Goal: Task Accomplishment & Management: Use online tool/utility

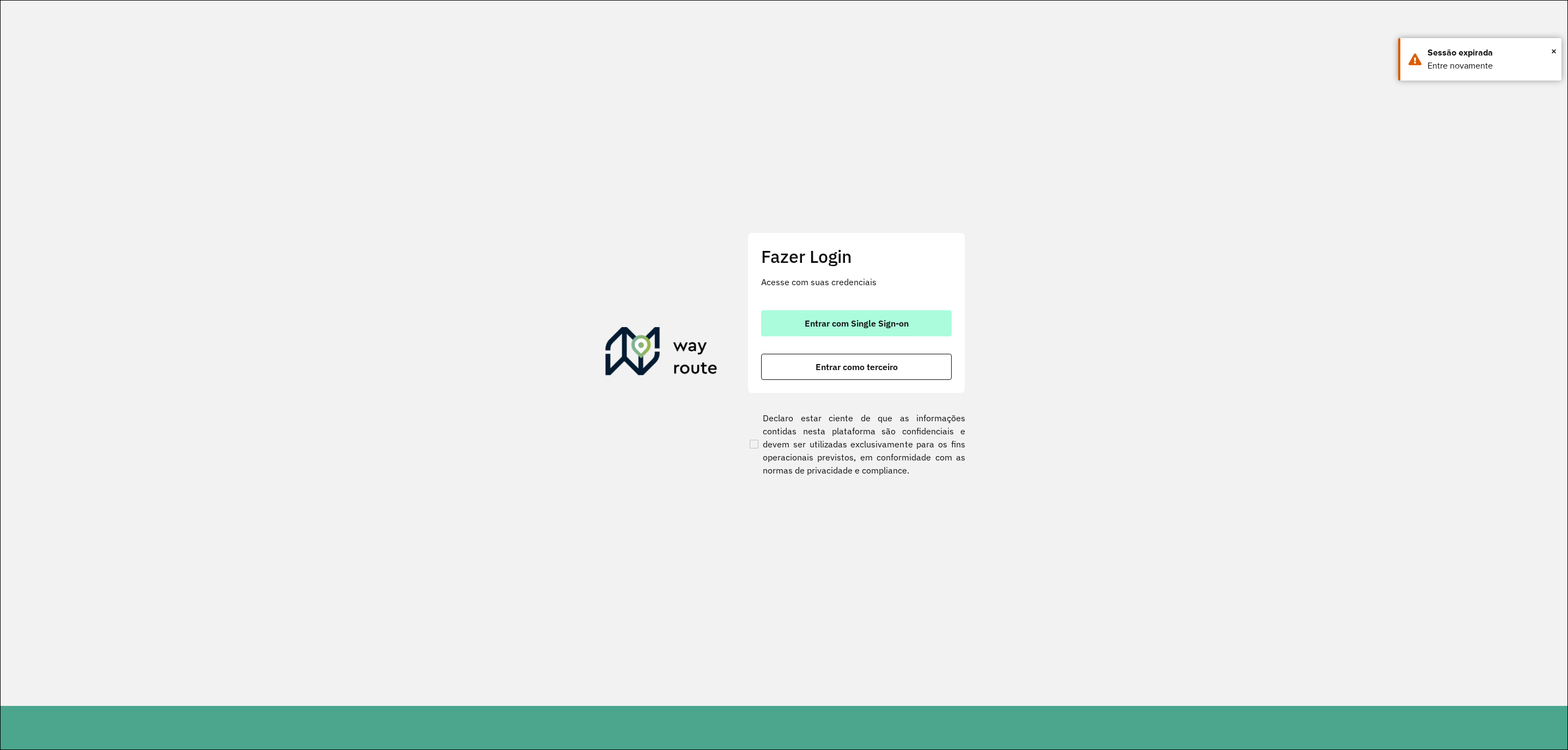
click at [899, 320] on span "Entrar com Single Sign-on" at bounding box center [857, 323] width 104 height 9
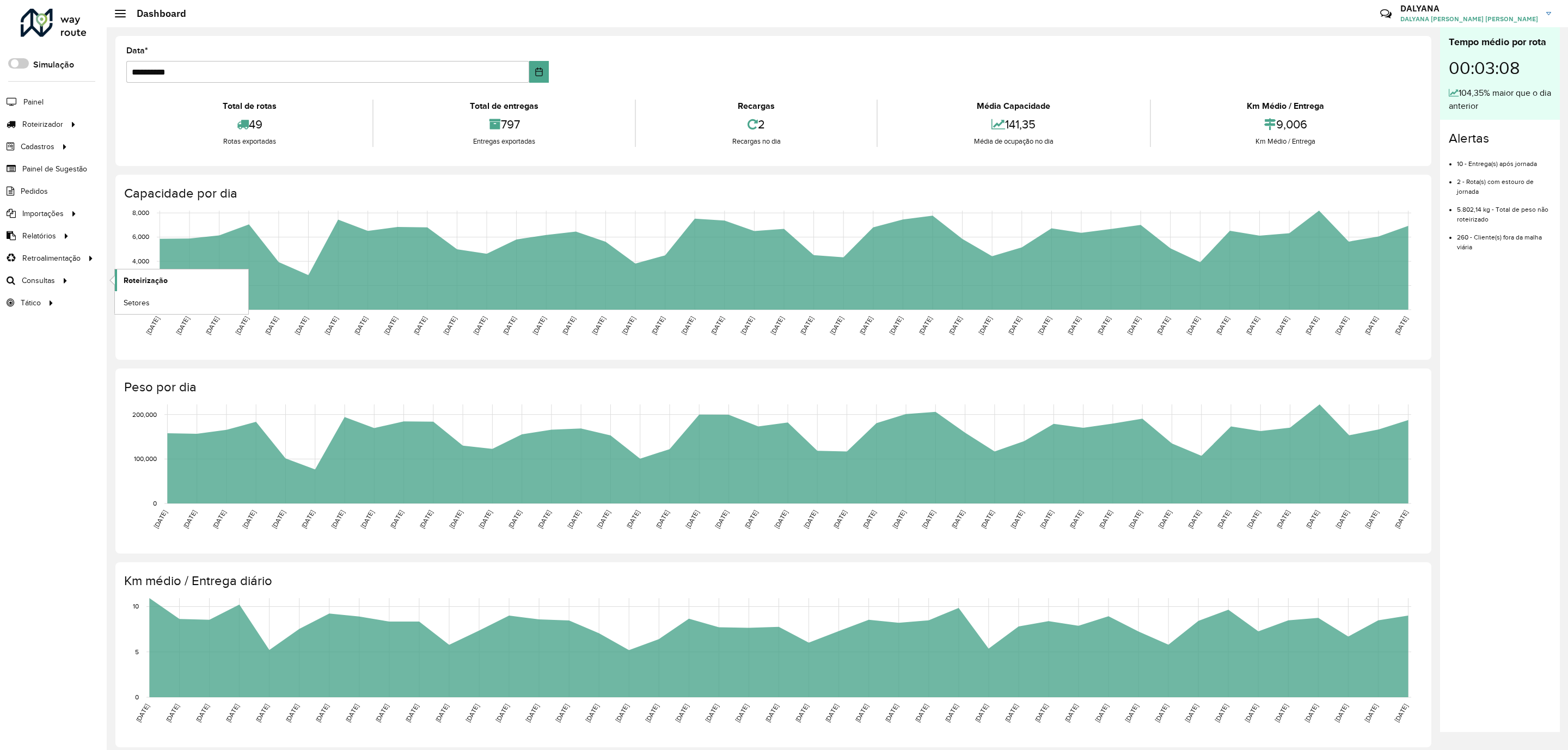
click at [153, 280] on span "Roteirização" at bounding box center [146, 281] width 44 height 11
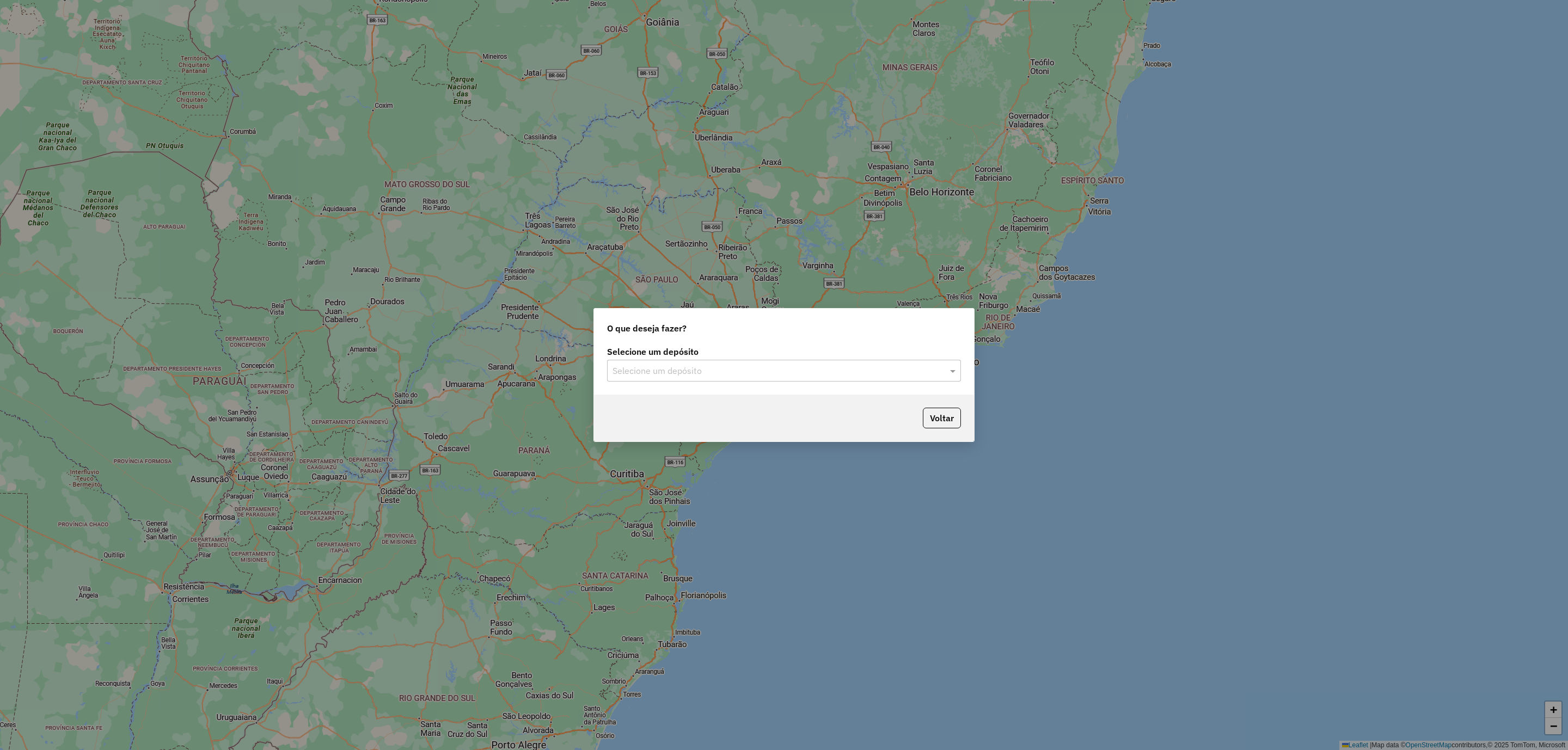
click at [733, 377] on input "text" at bounding box center [773, 371] width 321 height 13
click at [674, 404] on span "CDD [DATE] Novo" at bounding box center [646, 402] width 68 height 10
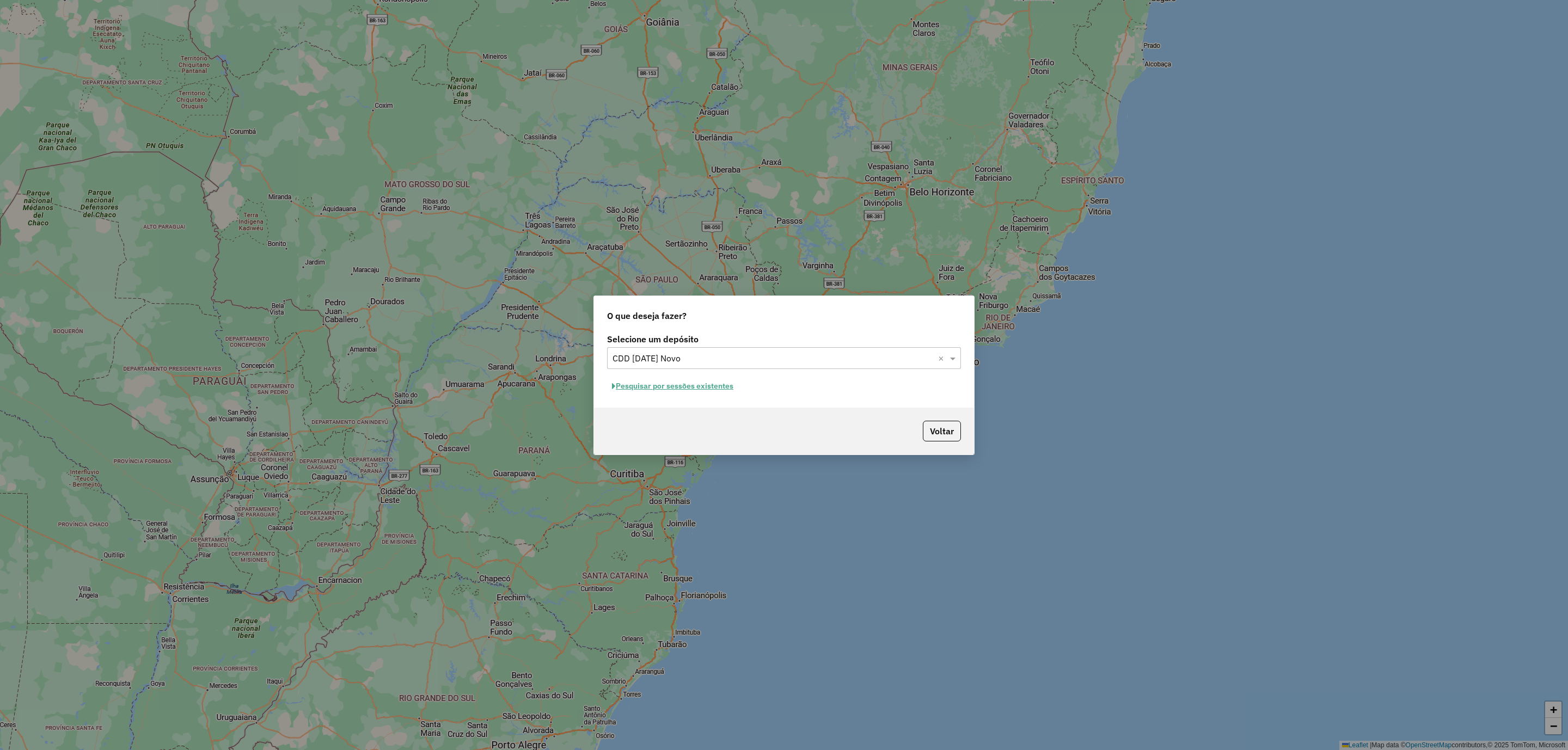
click at [615, 387] on span "button" at bounding box center [614, 386] width 4 height 8
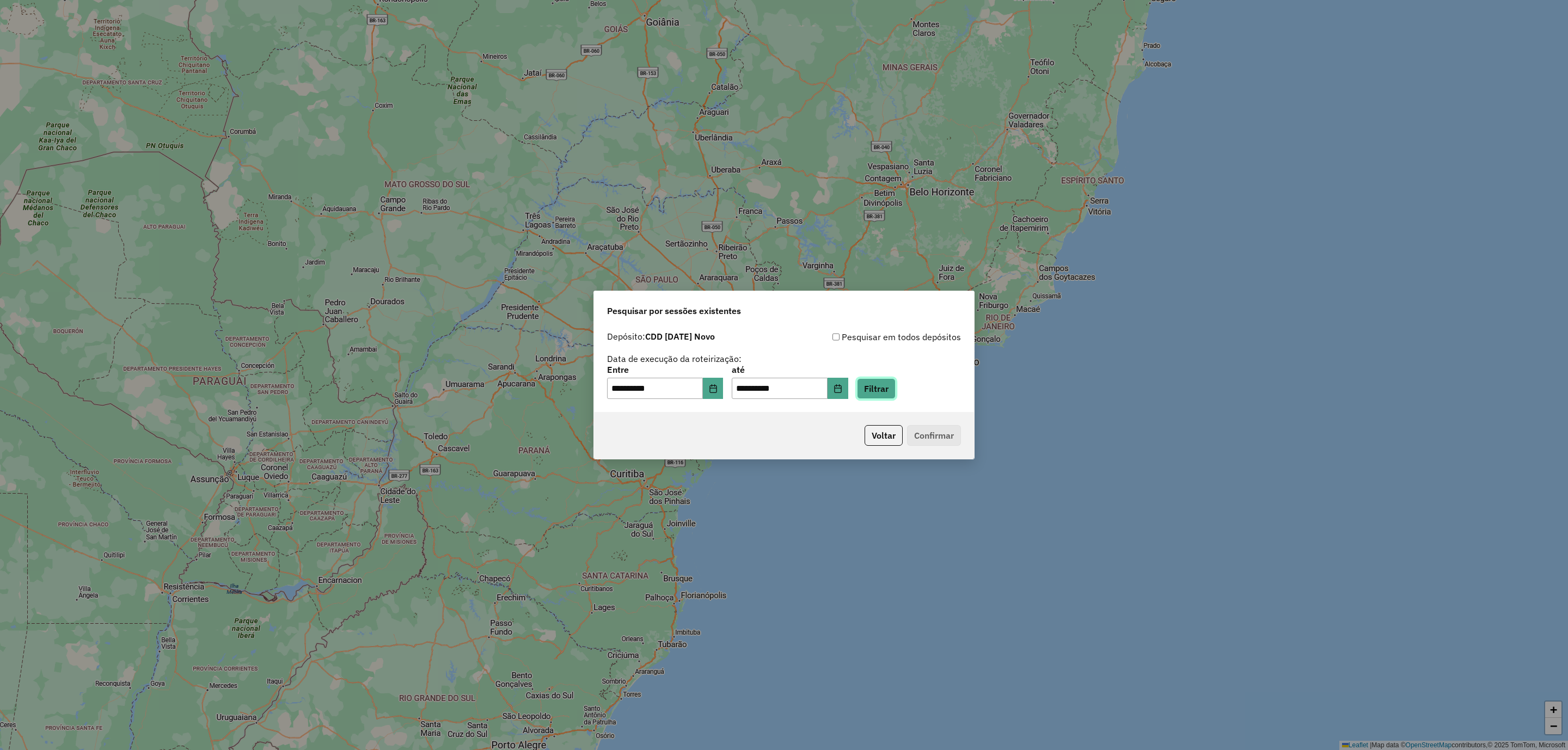
click at [896, 390] on button "Filtrar" at bounding box center [876, 388] width 39 height 21
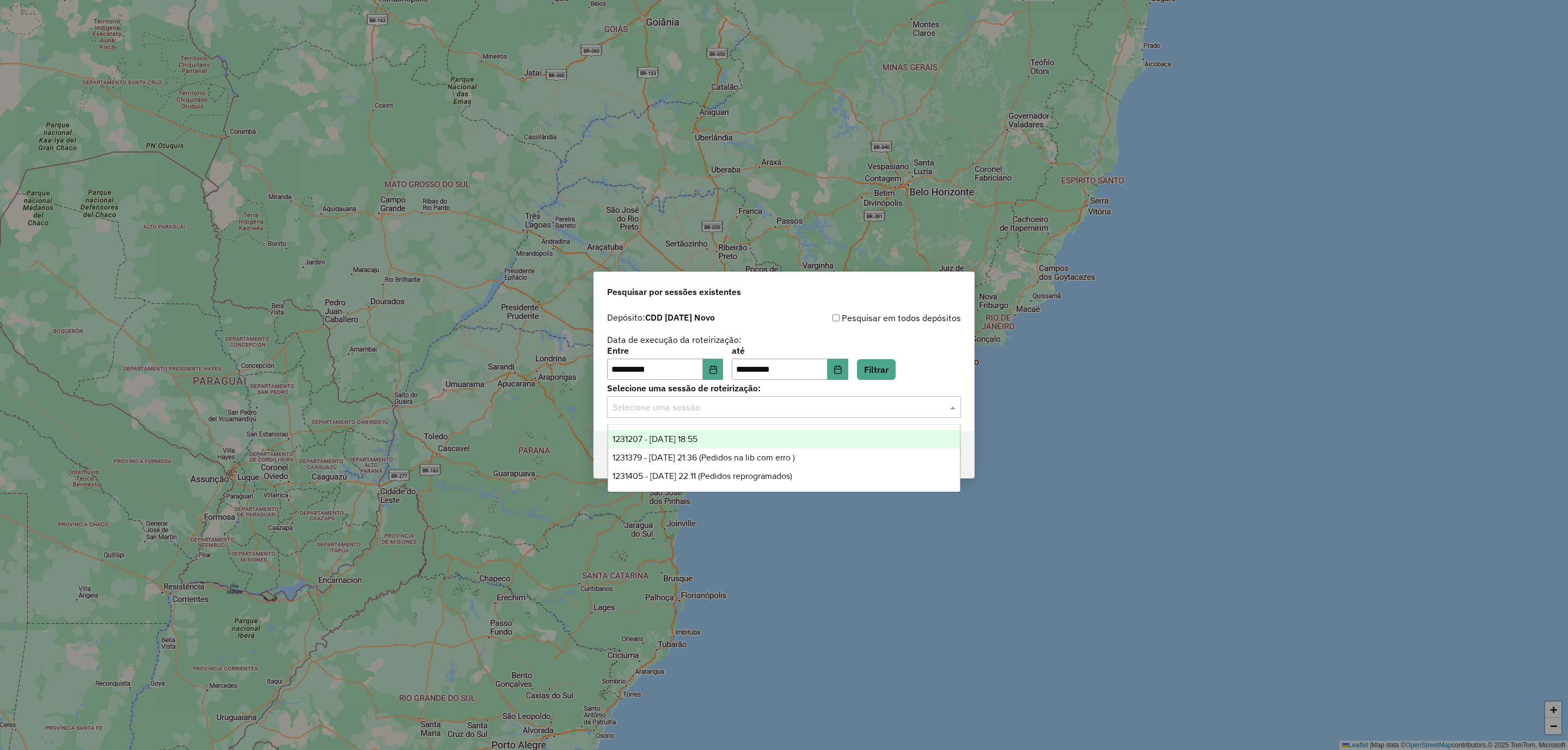
click at [820, 408] on input "text" at bounding box center [773, 407] width 321 height 13
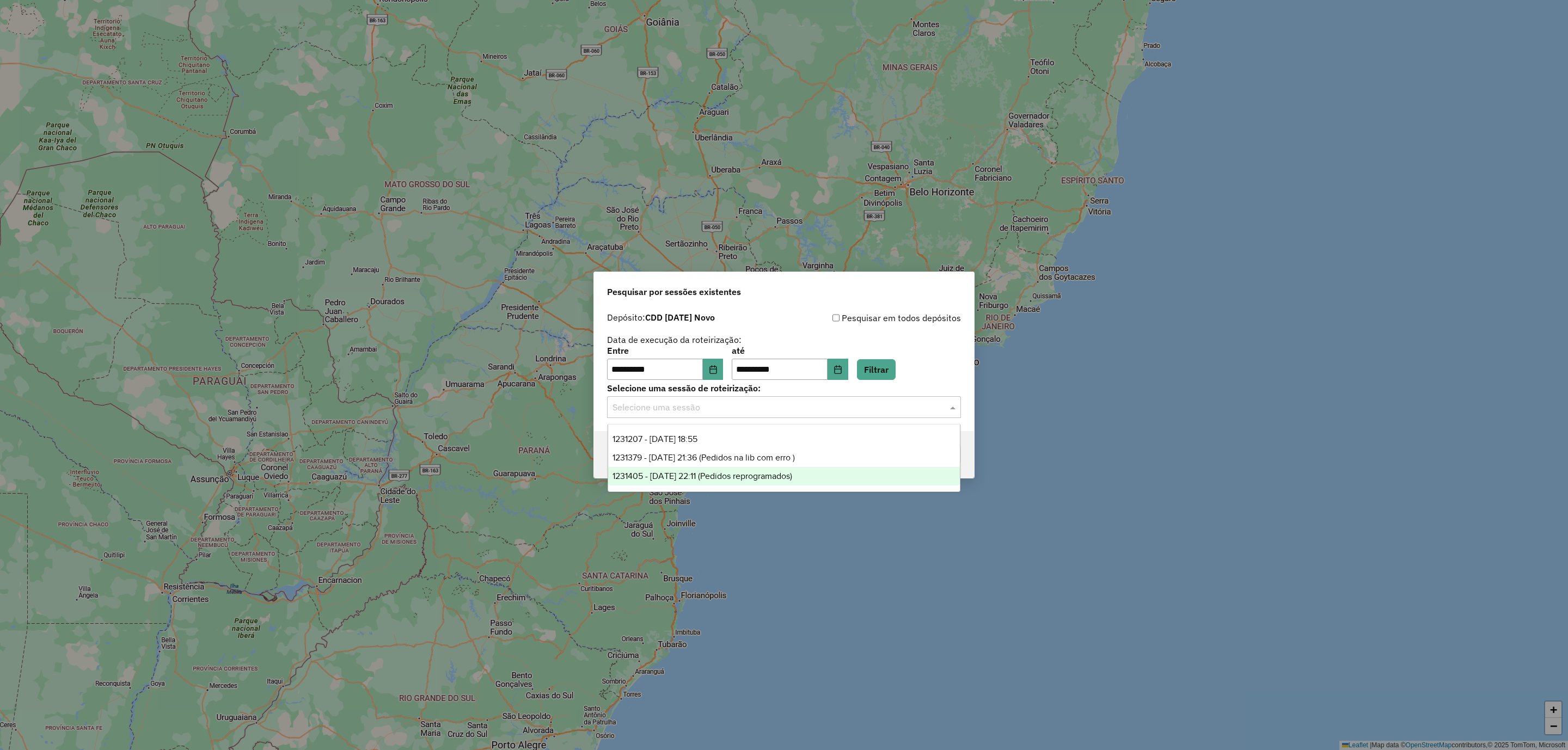
click at [703, 473] on span "1231405 - [DATE] 22:11 (Pedidos reprogramados)" at bounding box center [702, 476] width 179 height 10
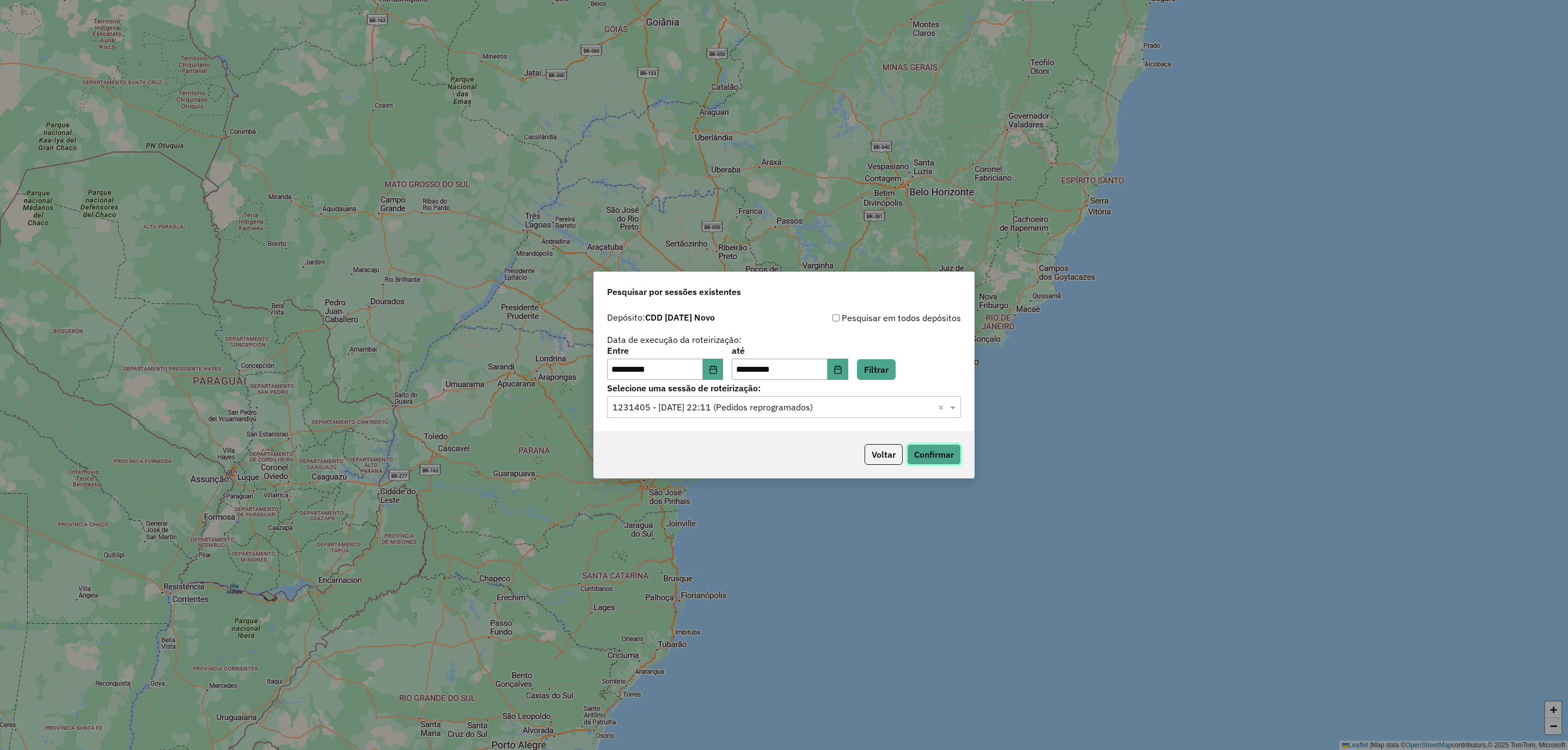
click at [927, 450] on button "Confirmar" at bounding box center [934, 454] width 54 height 21
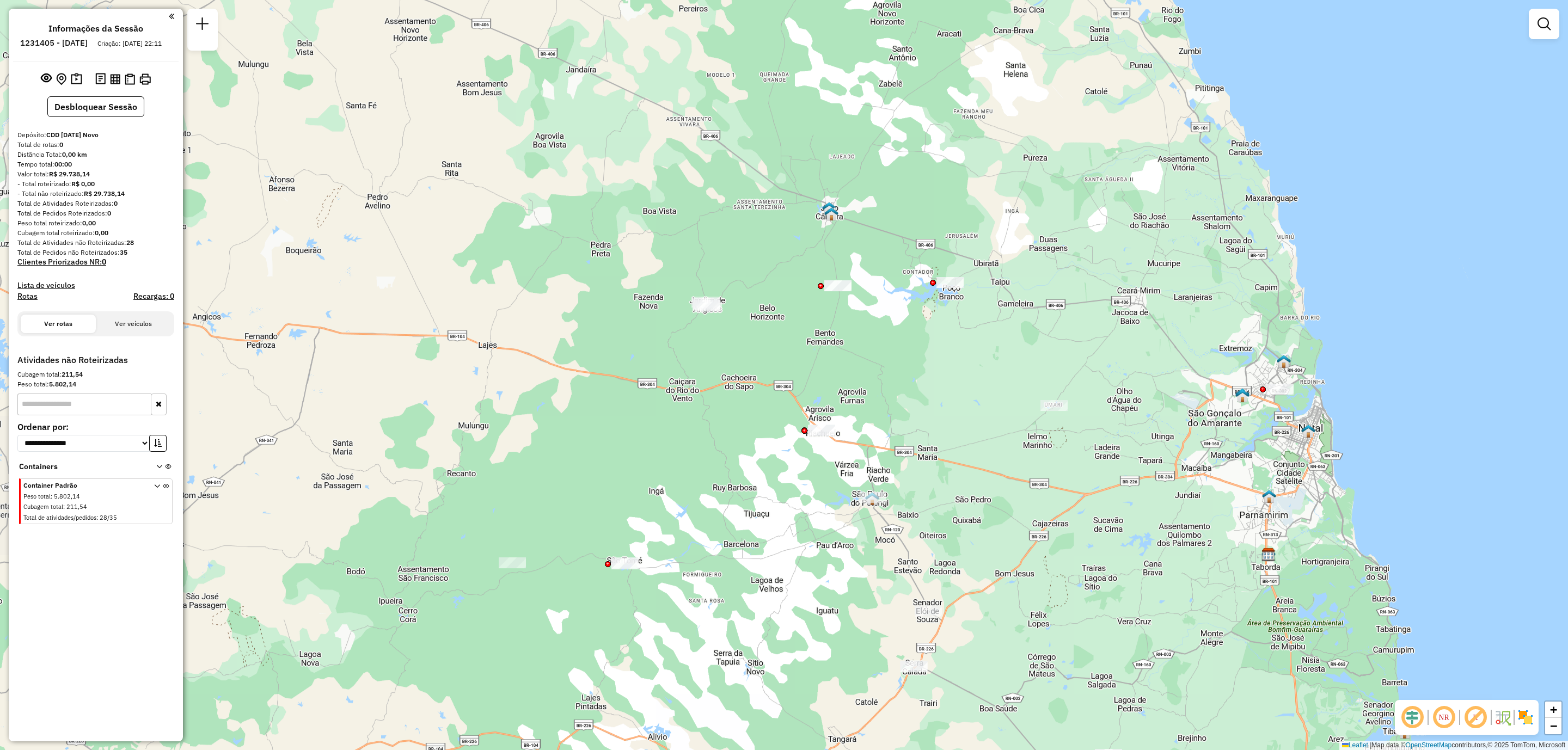
drag, startPoint x: 439, startPoint y: 250, endPoint x: 678, endPoint y: 345, distance: 257.2
click at [678, 345] on div "Janela de atendimento Grade de atendimento Capacidade Transportadoras Veículos …" at bounding box center [784, 375] width 1568 height 750
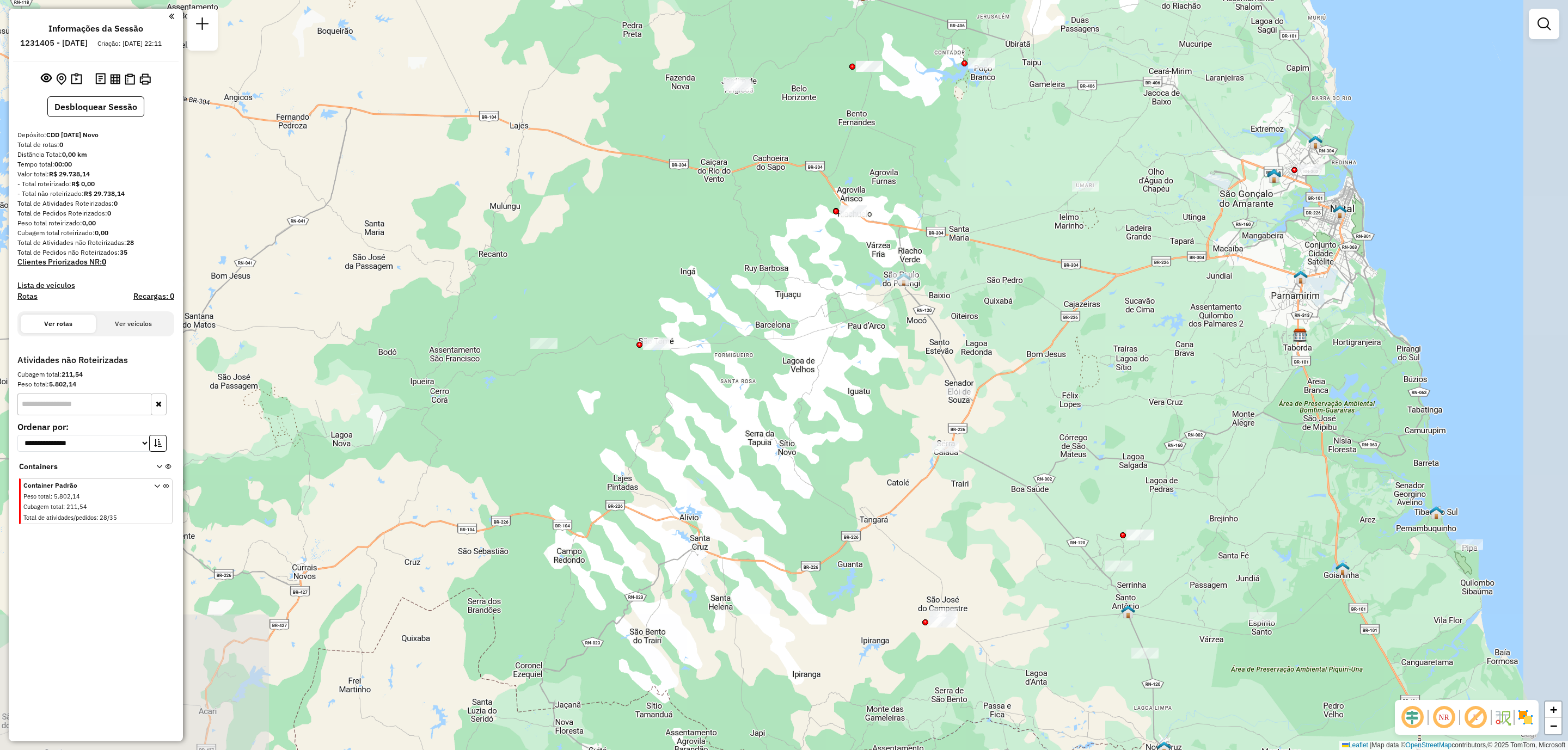
drag, startPoint x: 1204, startPoint y: 455, endPoint x: 995, endPoint y: 216, distance: 317.5
click at [998, 218] on div "Janela de atendimento Grade de atendimento Capacidade Transportadoras Veículos …" at bounding box center [784, 375] width 1568 height 750
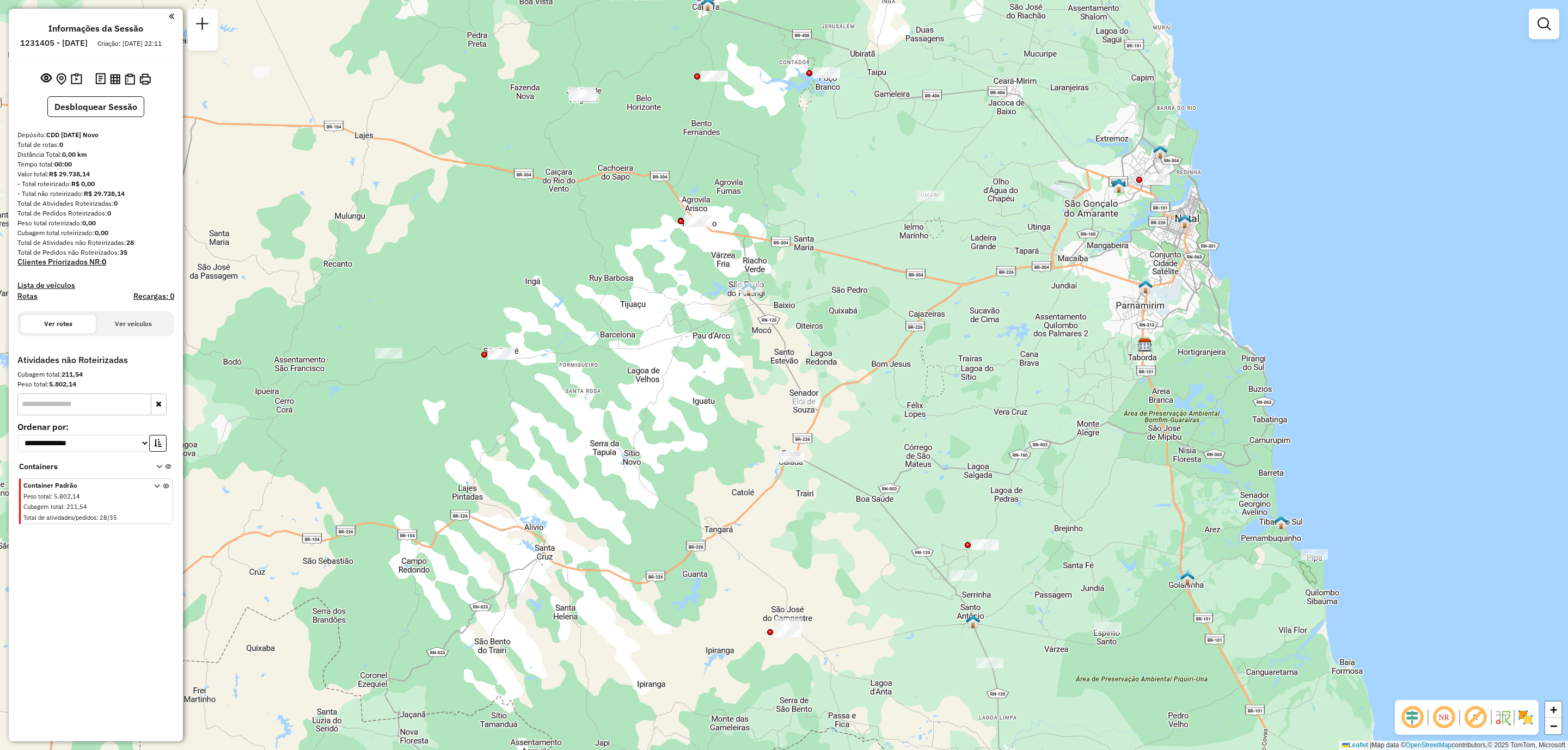
drag, startPoint x: 1124, startPoint y: 340, endPoint x: 975, endPoint y: 345, distance: 149.1
click at [975, 345] on div "Janela de atendimento Grade de atendimento Capacidade Transportadoras Veículos …" at bounding box center [784, 375] width 1568 height 750
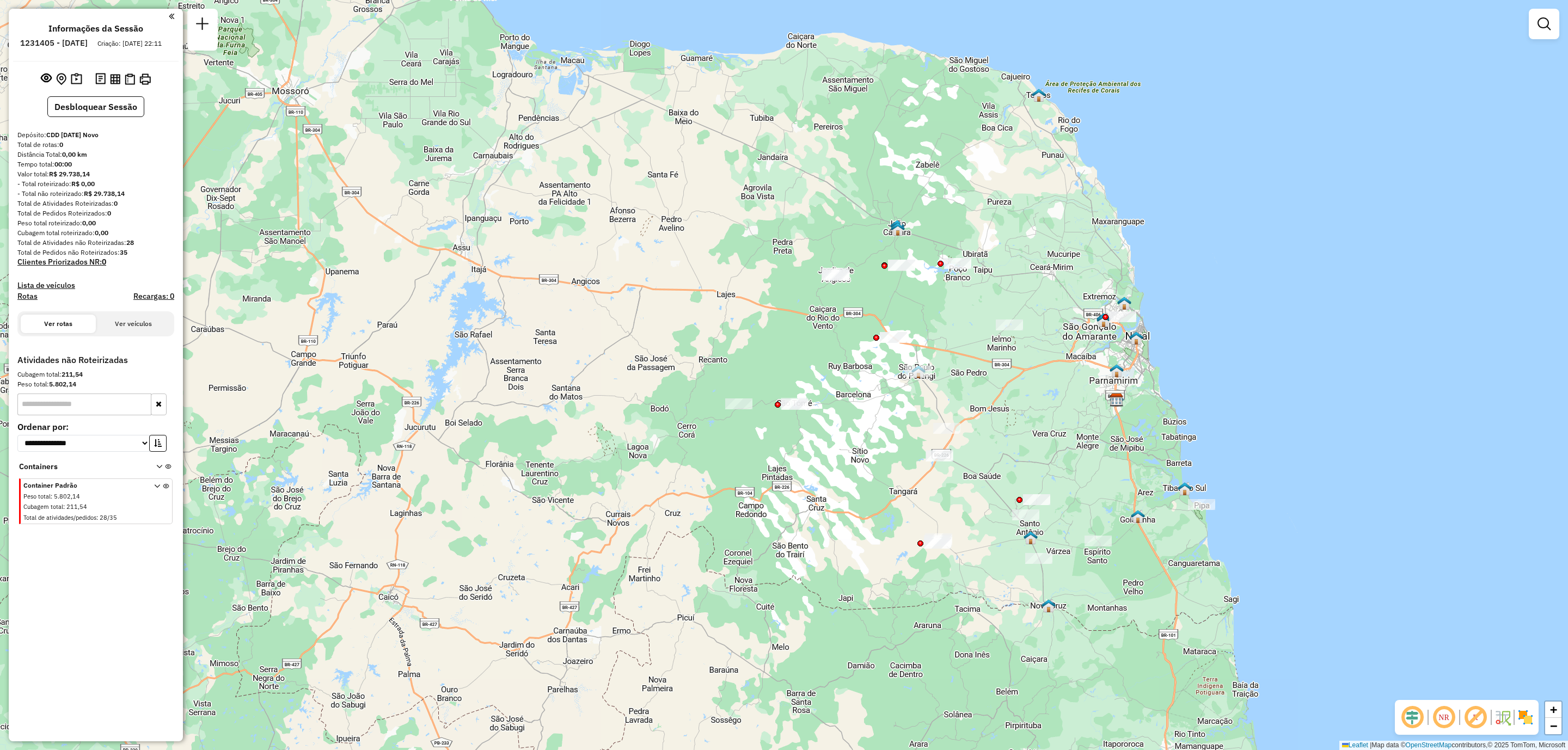
drag, startPoint x: 974, startPoint y: 181, endPoint x: 941, endPoint y: 288, distance: 112.0
click at [941, 288] on div "Janela de atendimento Grade de atendimento Capacidade Transportadoras Veículos …" at bounding box center [784, 375] width 1568 height 750
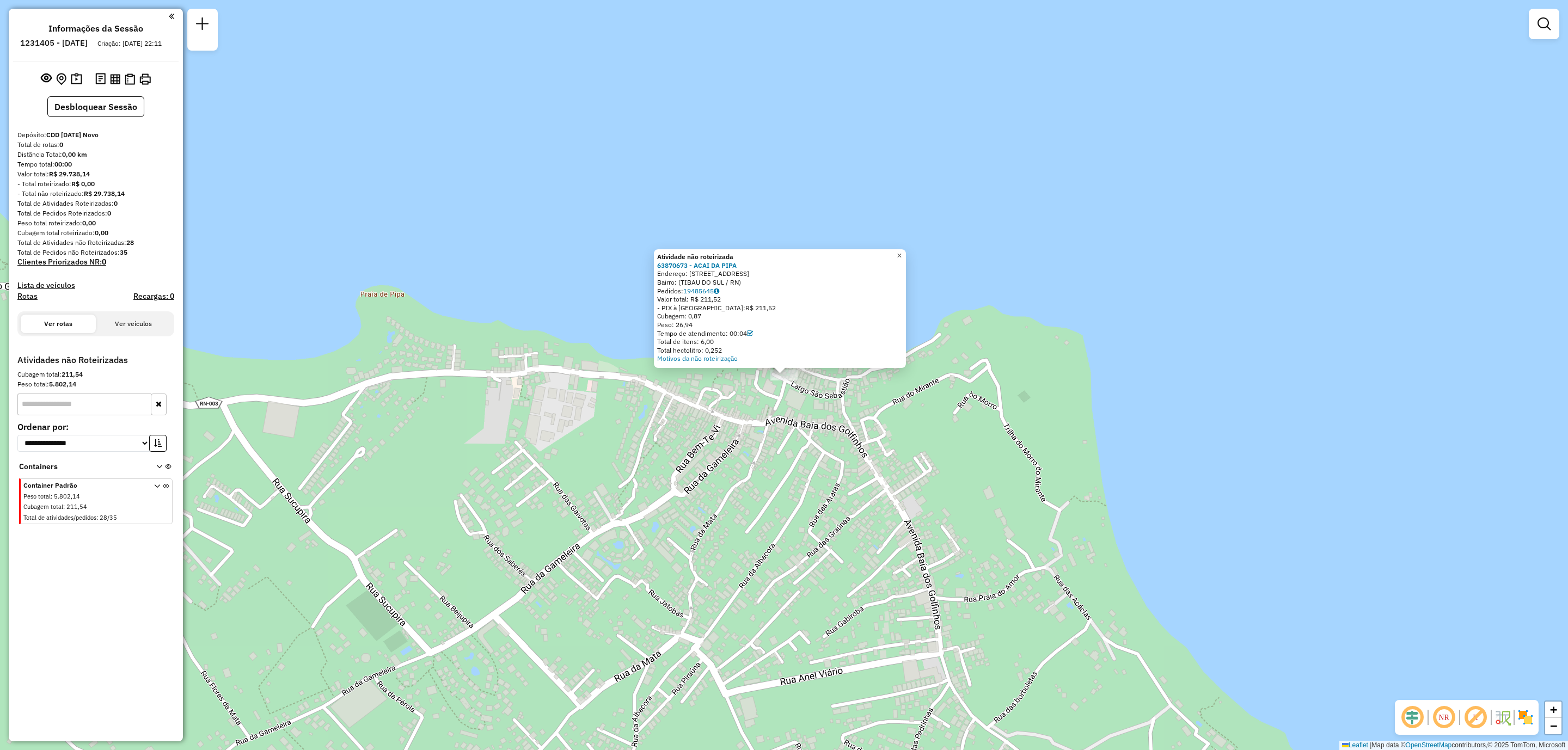
click at [902, 252] on span "×" at bounding box center [899, 255] width 5 height 10
